Goal: Task Accomplishment & Management: Use online tool/utility

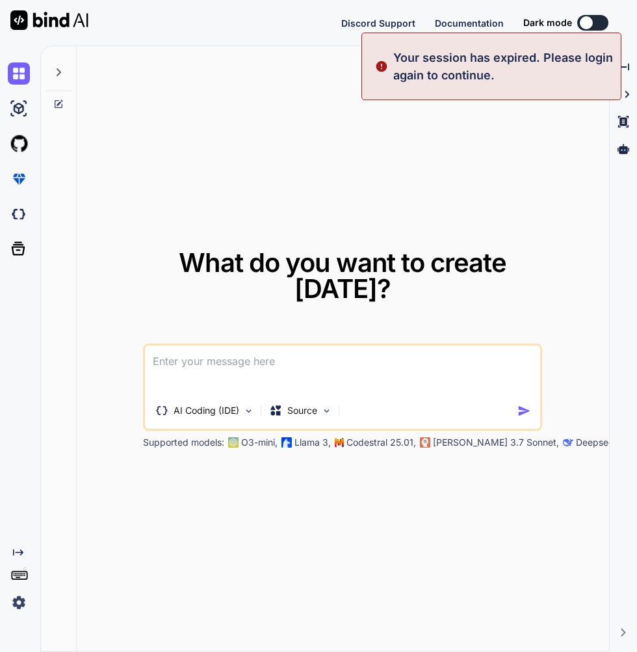
type textarea "x"
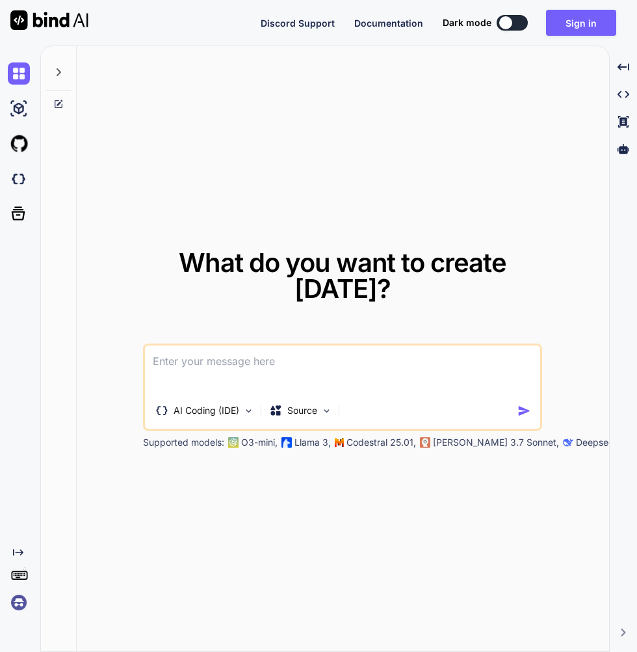
scroll to position [60, 0]
click at [20, 605] on img at bounding box center [19, 602] width 22 height 22
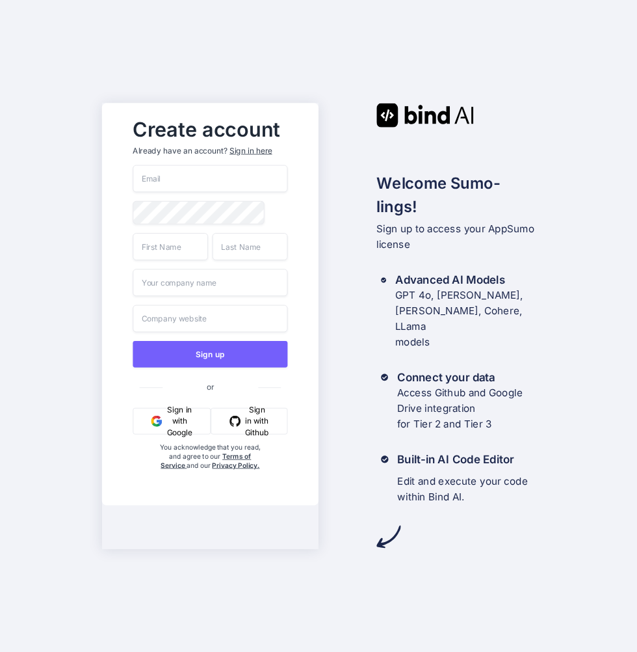
scroll to position [60, 0]
click at [254, 145] on div "Sign in here" at bounding box center [251, 150] width 42 height 11
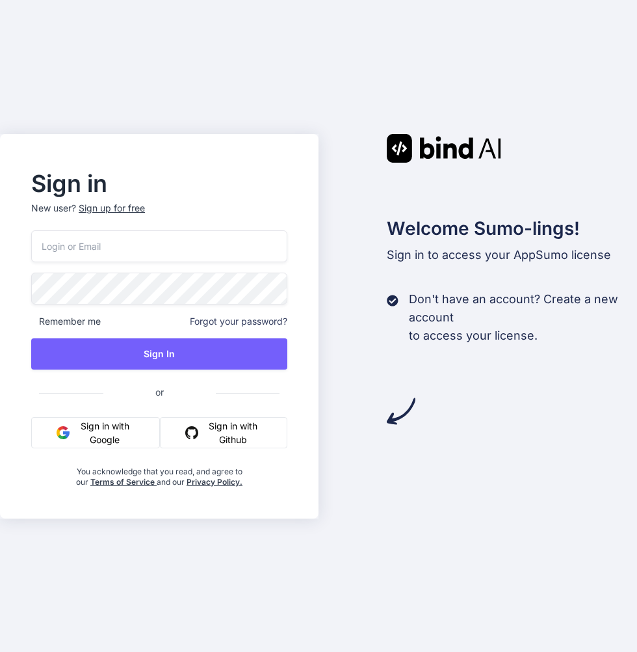
click at [63, 262] on input "email" at bounding box center [159, 246] width 256 height 32
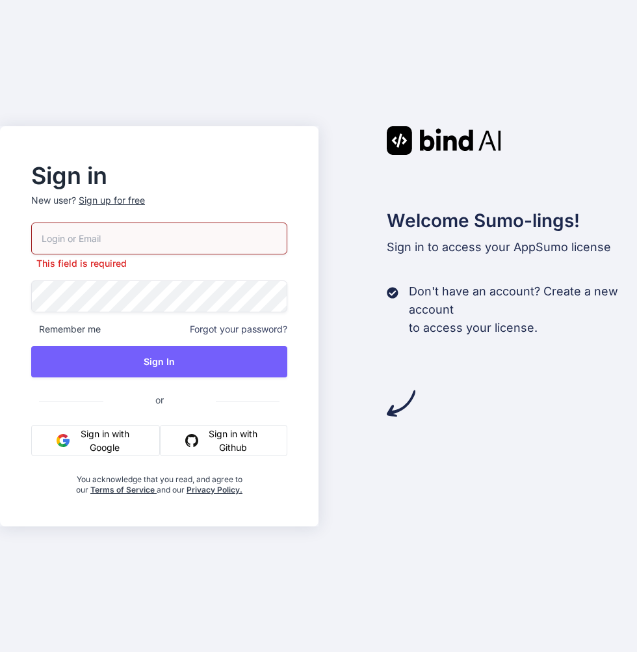
type input "[EMAIL_ADDRESS][DOMAIN_NAME]"
click at [135, 254] on input "[EMAIL_ADDRESS][DOMAIN_NAME]" at bounding box center [159, 238] width 256 height 32
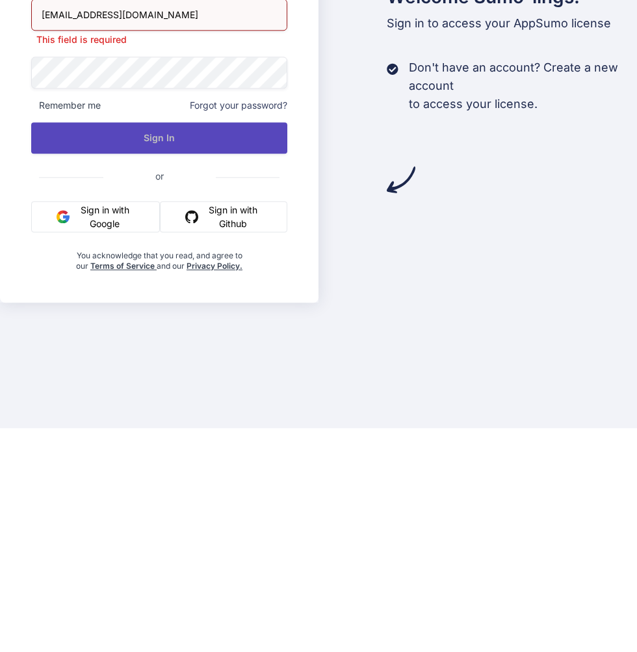
click at [88, 377] on button "Sign In" at bounding box center [159, 361] width 256 height 31
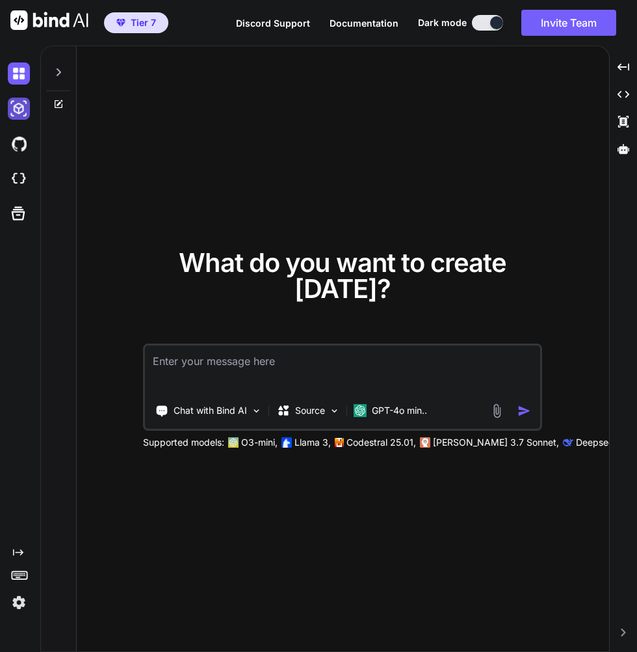
click at [14, 101] on img at bounding box center [19, 109] width 22 height 22
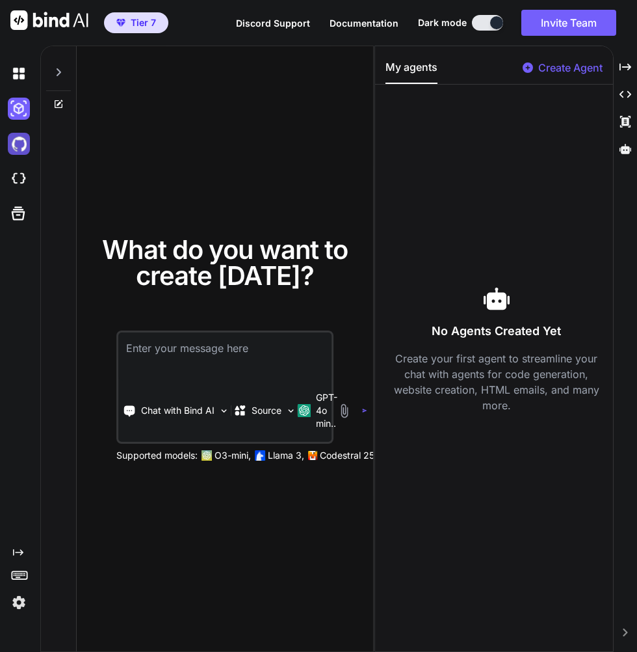
click at [18, 137] on img at bounding box center [19, 144] width 22 height 22
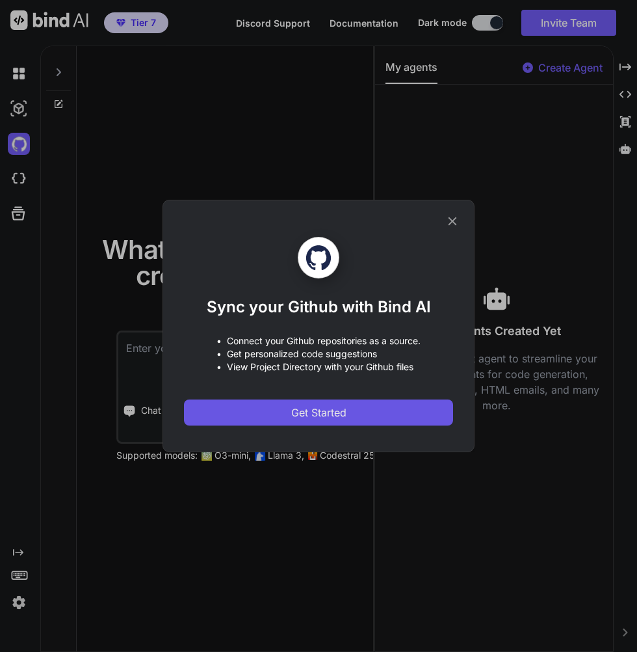
click at [357, 408] on button "Get Started" at bounding box center [318, 412] width 269 height 26
